Goal: Entertainment & Leisure: Consume media (video, audio)

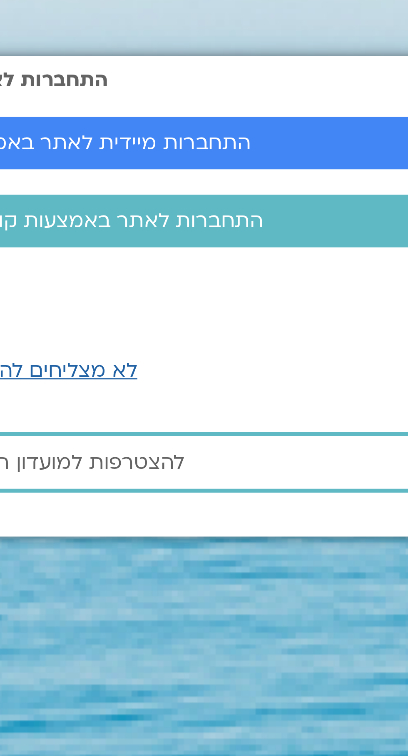
scroll to position [9, 0]
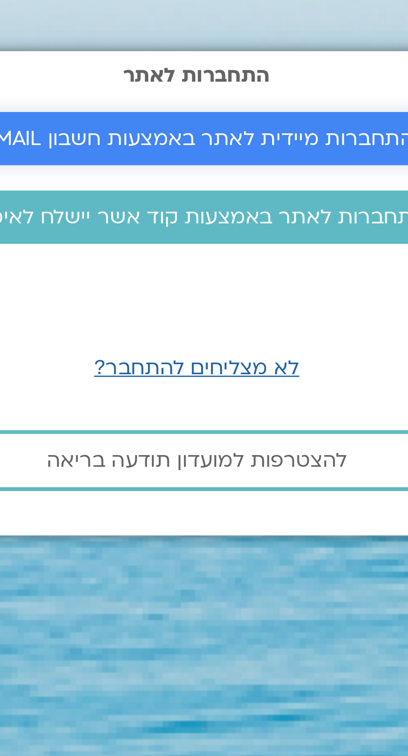
click at [237, 331] on span "התחברות מיידית לאתר באמצעות חשבון GMAIL" at bounding box center [204, 327] width 143 height 8
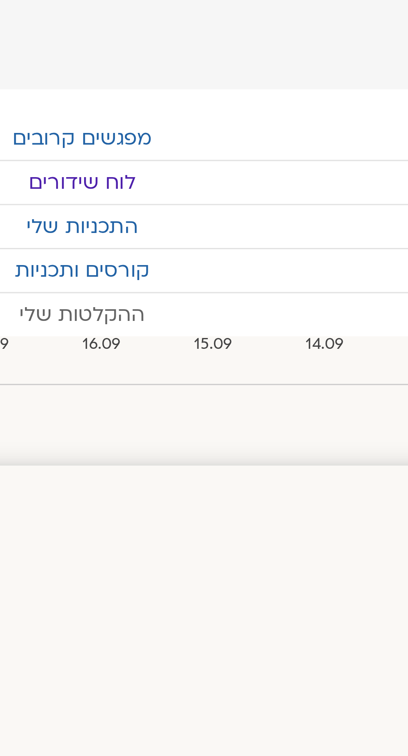
click at [231, 106] on link "ההקלטות שלי" at bounding box center [218, 104] width 408 height 14
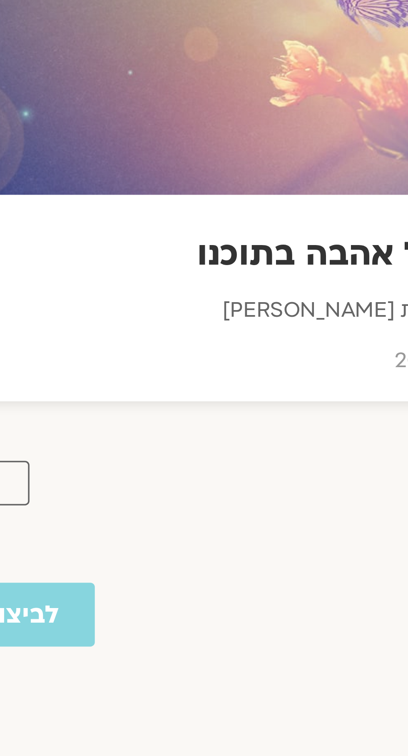
scroll to position [8, -14]
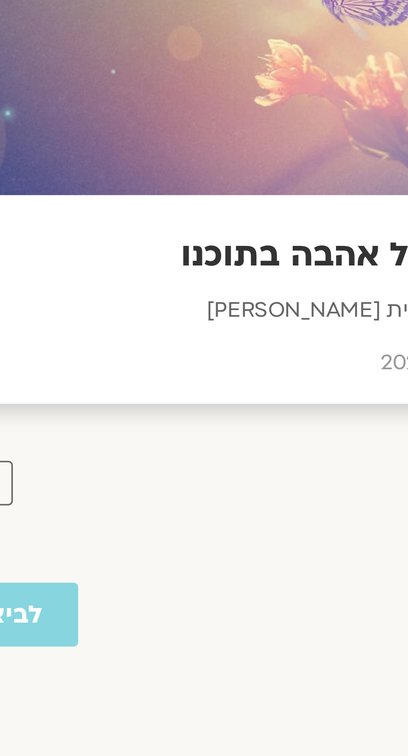
click at [371, 495] on h3 "לגדל אהבה בתוכנו" at bounding box center [317, 492] width 180 height 13
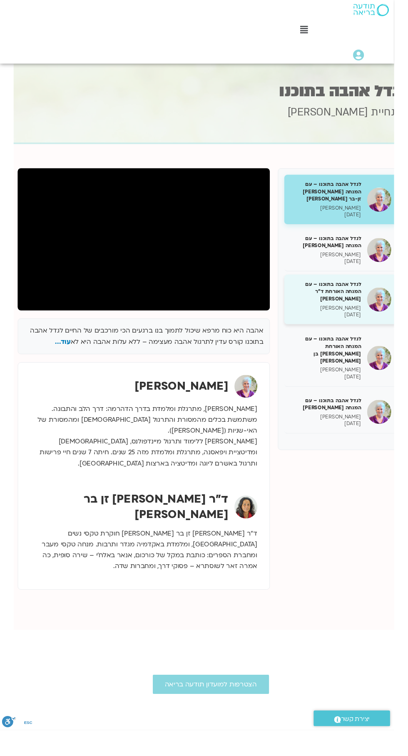
click at [297, 309] on div "לגדל אהבה בתוכנו – עם המנחה האורחת ד"ר [PERSON_NAME] [PERSON_NAME] בר קמה [DATE]" at bounding box center [353, 310] width 117 height 52
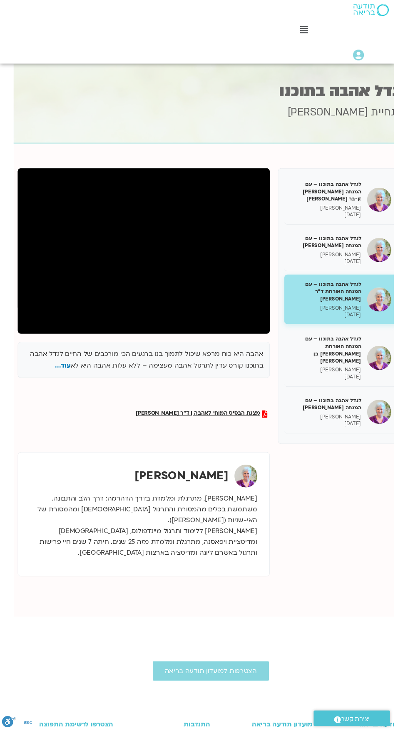
click at [295, 313] on div "לגדל אהבה בתוכנו – עם המנחה האורחת ד"ר [PERSON_NAME] [PERSON_NAME] בר קמה [DATE]" at bounding box center [353, 310] width 117 height 52
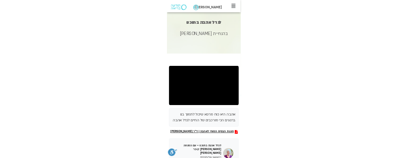
scroll to position [0, -14]
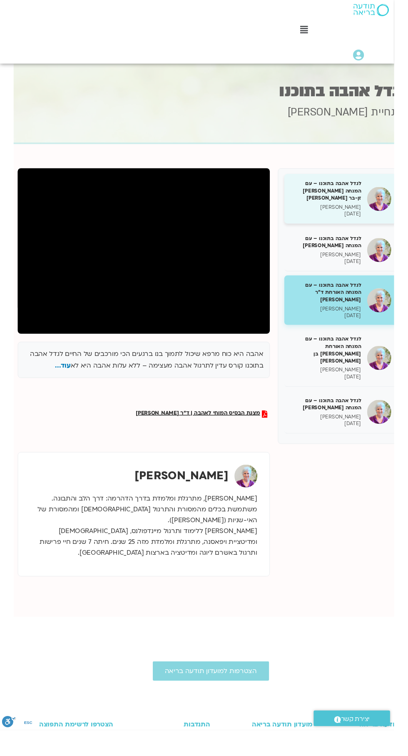
click at [364, 190] on h5 "לגדל אהבה בתוכנו – עם המנחה [PERSON_NAME] זן-בר [PERSON_NAME]" at bounding box center [337, 197] width 73 height 23
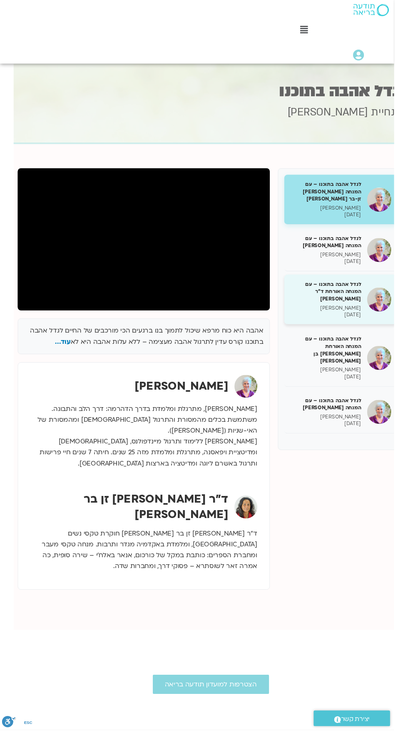
click at [295, 314] on div "לגדל אהבה בתוכנו – עם המנחה האורחת ד"ר [PERSON_NAME] [PERSON_NAME] בר קמה [DATE]" at bounding box center [353, 310] width 117 height 52
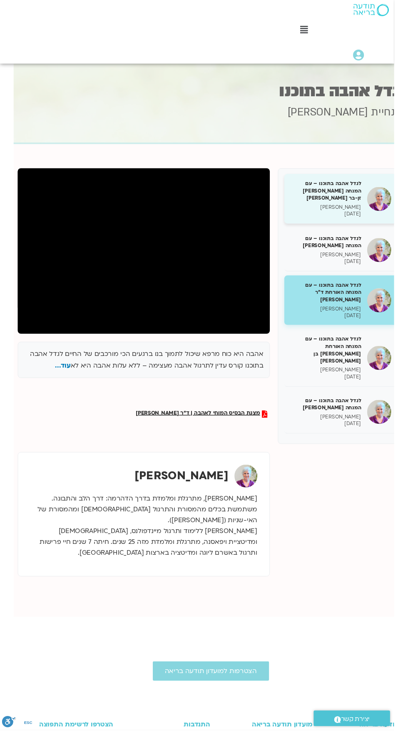
click at [349, 194] on h5 "לגדל אהבה בתוכנו – עם המנחה [PERSON_NAME] זן-בר [PERSON_NAME]" at bounding box center [337, 197] width 73 height 23
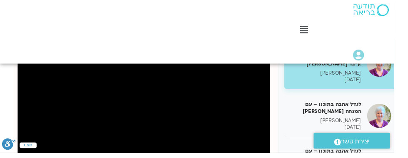
scroll to position [136, -14]
